Goal: Use online tool/utility: Utilize a website feature to perform a specific function

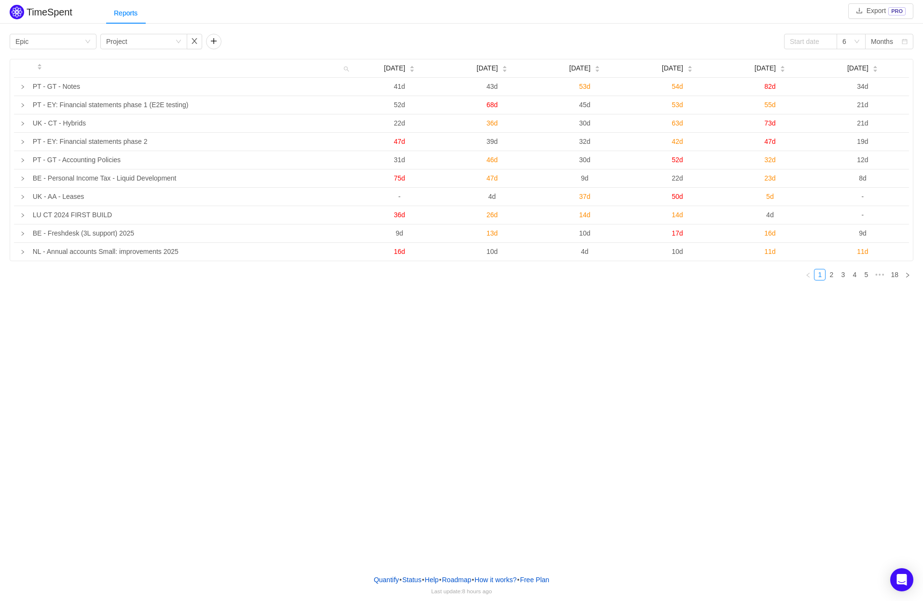
click at [257, 337] on div "TimeSpent Export PRO Reports Group by Epic Group by Project 6 Months [DATE] [DA…" at bounding box center [461, 283] width 923 height 566
click at [85, 37] on div "Group by Epic" at bounding box center [53, 41] width 87 height 15
click at [56, 57] on li "Project" at bounding box center [53, 60] width 87 height 15
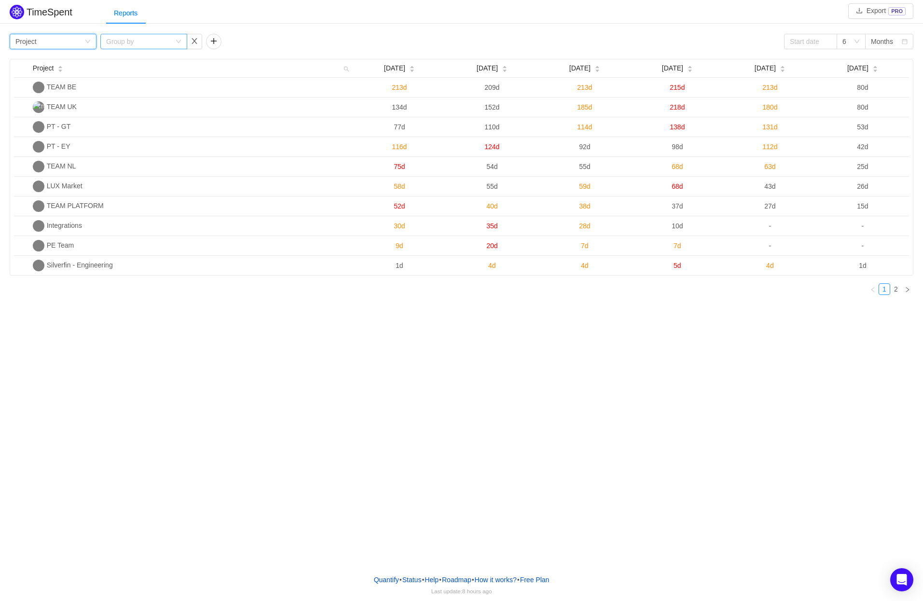
click at [167, 38] on div "Group by" at bounding box center [138, 42] width 65 height 10
click at [328, 39] on div "Group by Project Group by 6 Months" at bounding box center [462, 41] width 904 height 15
click at [853, 42] on div "6" at bounding box center [847, 41] width 11 height 14
click at [885, 44] on div "Months" at bounding box center [882, 41] width 22 height 14
click at [884, 62] on li "Weeks" at bounding box center [889, 60] width 48 height 15
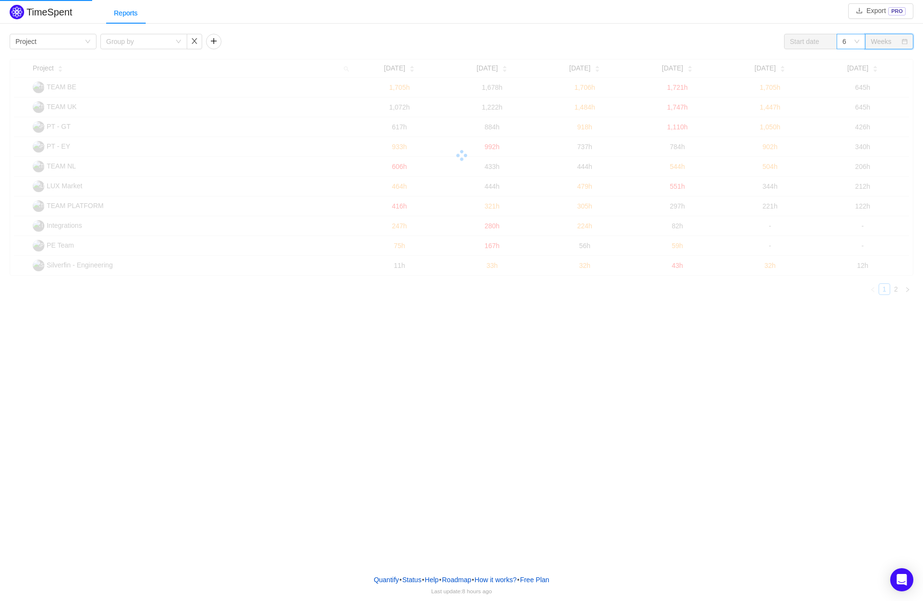
click at [855, 37] on div "6" at bounding box center [851, 41] width 29 height 15
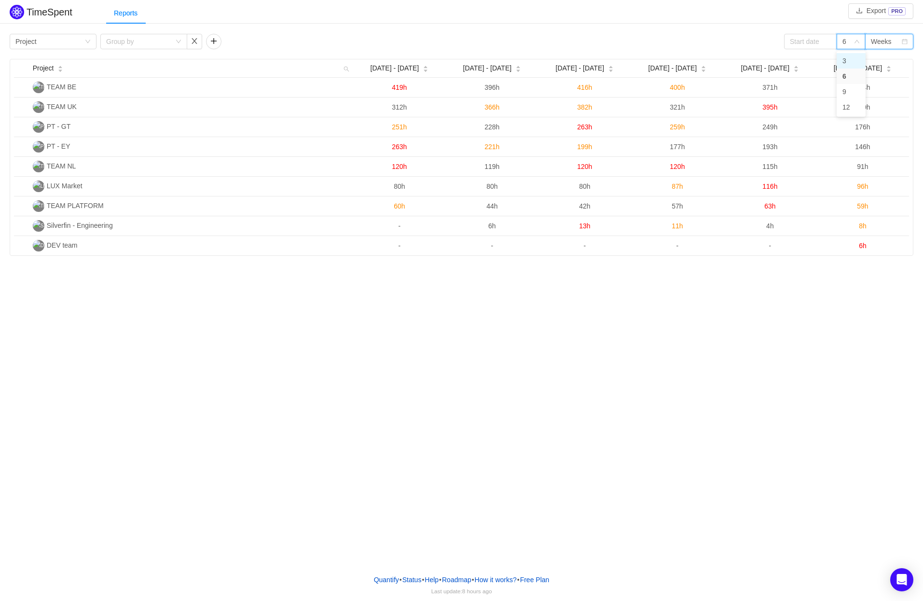
click at [849, 62] on li "3" at bounding box center [851, 60] width 29 height 15
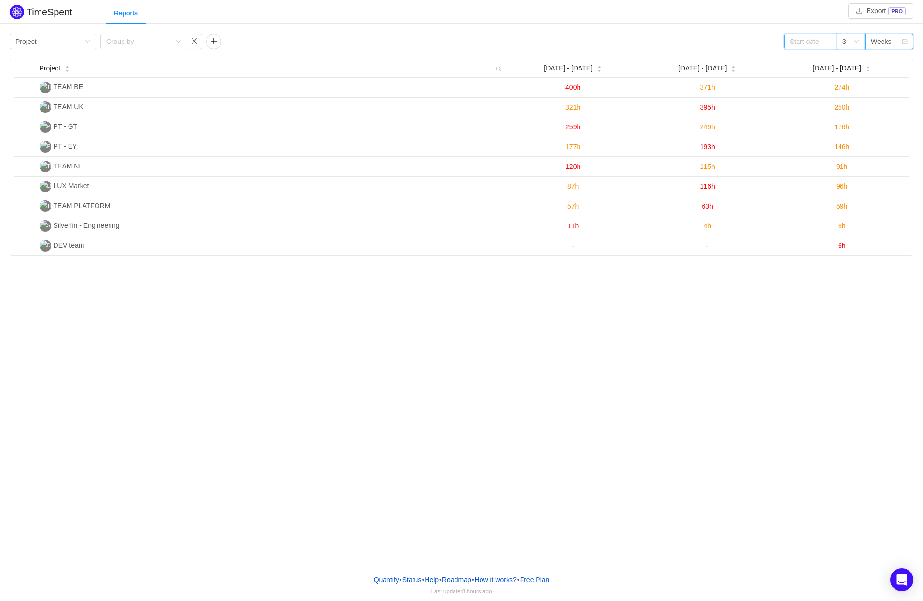
click at [793, 46] on input at bounding box center [810, 41] width 53 height 15
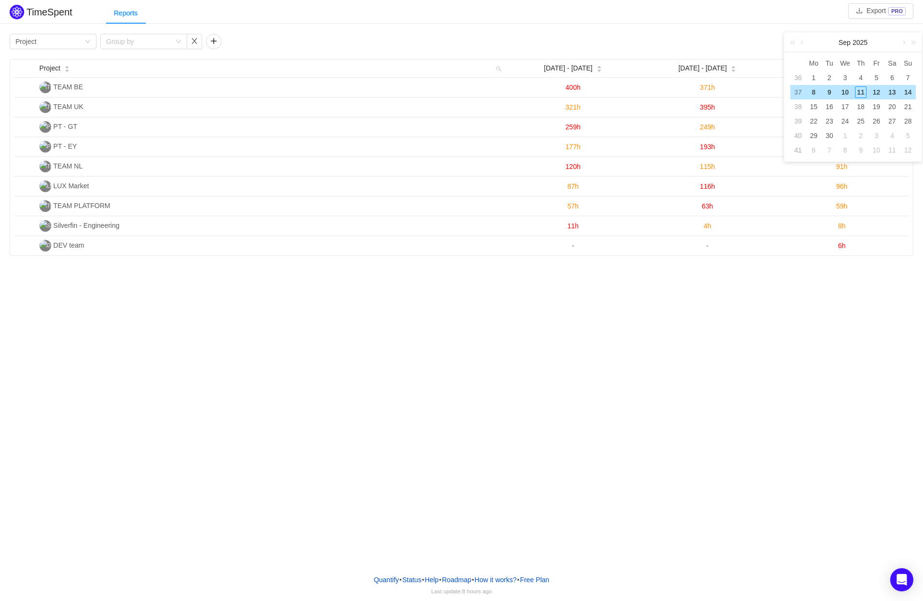
click at [701, 34] on div "Group by Project Group by 3 Weeks" at bounding box center [462, 41] width 904 height 15
click at [854, 40] on icon "icon: down" at bounding box center [857, 42] width 6 height 6
click at [887, 41] on div "Weeks" at bounding box center [881, 41] width 21 height 14
click at [887, 76] on li "Months" at bounding box center [889, 76] width 48 height 15
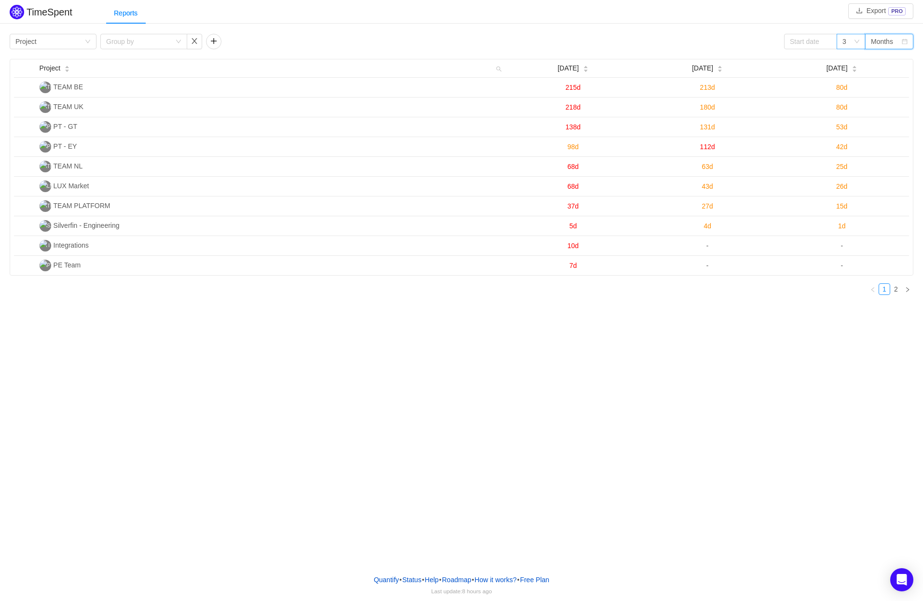
click at [853, 41] on div "3" at bounding box center [847, 41] width 11 height 14
click at [855, 45] on div "3" at bounding box center [851, 41] width 29 height 15
click at [821, 41] on input at bounding box center [810, 41] width 53 height 15
click at [793, 43] on link at bounding box center [794, 42] width 13 height 19
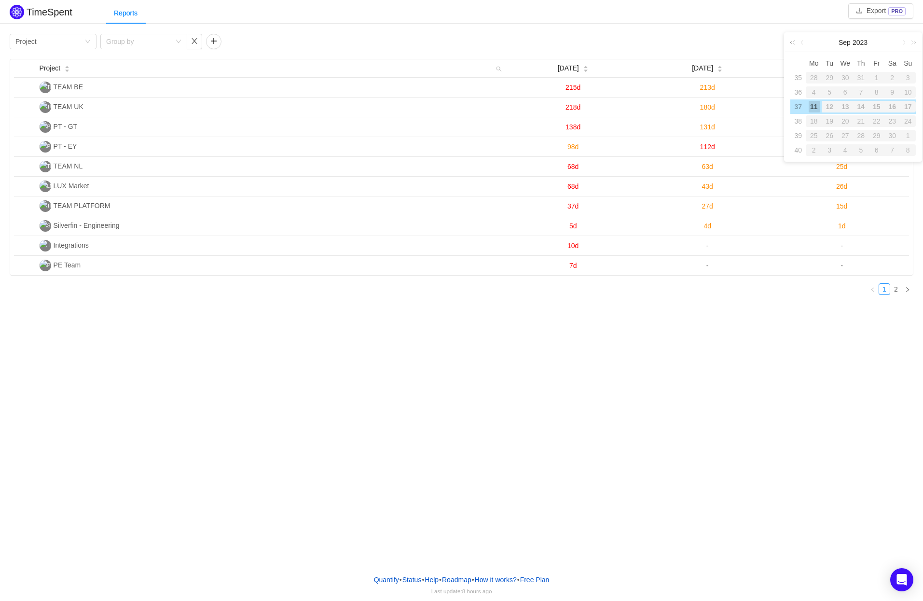
click at [793, 43] on link at bounding box center [794, 42] width 13 height 19
click at [829, 105] on div "15" at bounding box center [829, 107] width 15 height 12
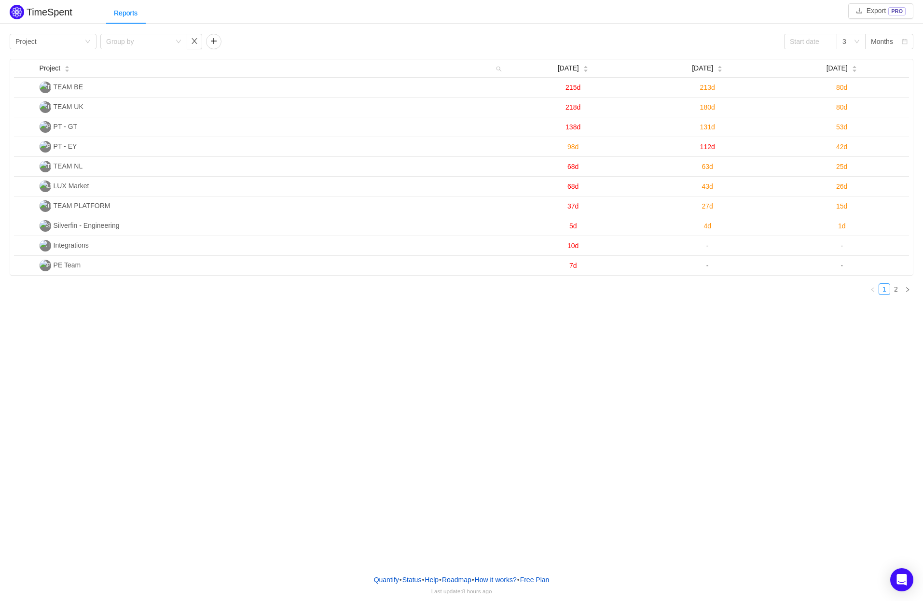
click at [679, 19] on div "Reports" at bounding box center [514, 13] width 817 height 22
